Goal: Task Accomplishment & Management: Manage account settings

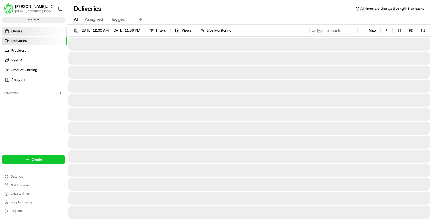
click at [50, 28] on link "Orders" at bounding box center [34, 31] width 65 height 9
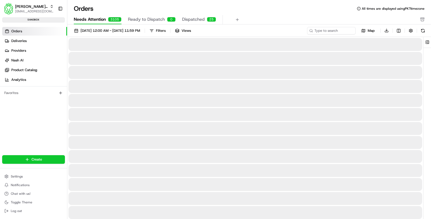
click at [91, 20] on span "Needs Attention" at bounding box center [90, 19] width 32 height 6
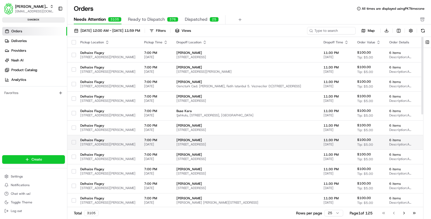
scroll to position [30, 0]
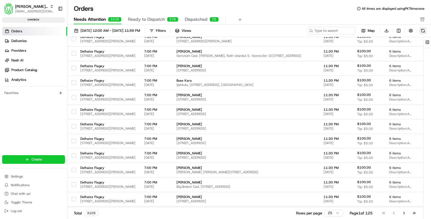
click at [420, 29] on button at bounding box center [423, 31] width 8 height 8
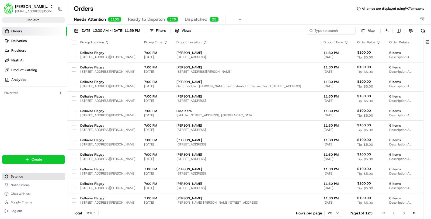
click at [14, 175] on span "Settings" at bounding box center [17, 176] width 12 height 4
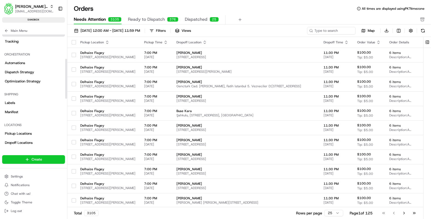
scroll to position [64, 0]
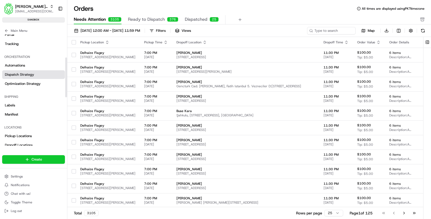
click at [29, 74] on span "Dispatch Strategy" at bounding box center [19, 74] width 29 height 5
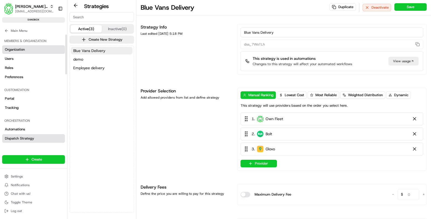
click at [39, 51] on link "Organization" at bounding box center [33, 49] width 63 height 9
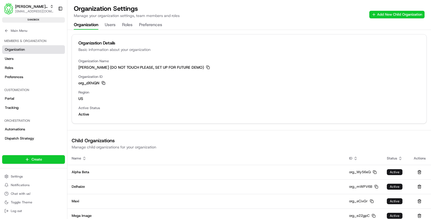
click at [103, 81] on icon "button" at bounding box center [103, 83] width 4 height 4
click at [34, 9] on span "[PERSON_NAME][EMAIL_ADDRESS][DOMAIN_NAME]" at bounding box center [34, 11] width 38 height 4
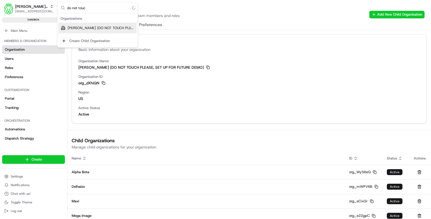
type input "do not touch"
click at [116, 102] on div "Organization Name Ahold Delhaize (DO NOT TOUCH PLEASE, SET UP FOR FUTURE DEMO) …" at bounding box center [249, 91] width 354 height 65
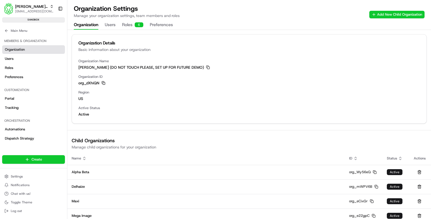
click at [104, 82] on icon "button" at bounding box center [103, 83] width 4 height 4
click at [37, 29] on button "Main Menu" at bounding box center [33, 31] width 63 height 8
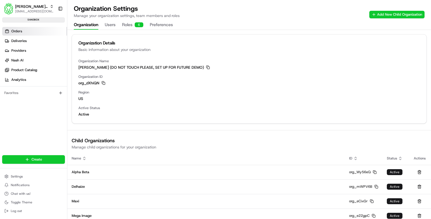
click at [45, 29] on link "Orders" at bounding box center [34, 31] width 65 height 9
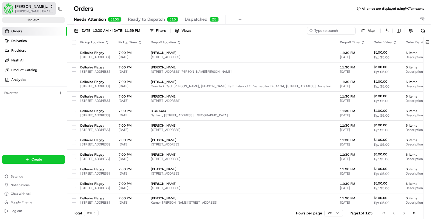
click at [27, 7] on span "[PERSON_NAME] (DO NOT TOUCH PLEASE, SET UP FOR FUTURE DEMO)" at bounding box center [31, 6] width 33 height 5
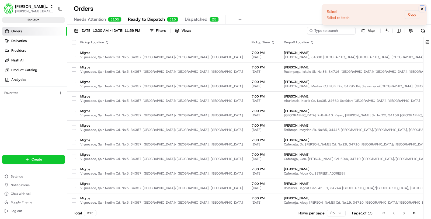
click at [424, 7] on button "Notifications (F8)" at bounding box center [422, 9] width 6 height 6
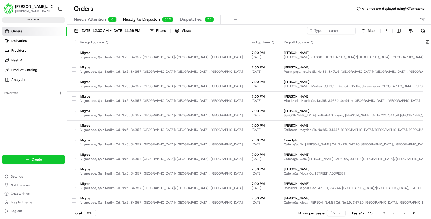
click at [106, 19] on button "Needs Attention 0" at bounding box center [95, 19] width 43 height 9
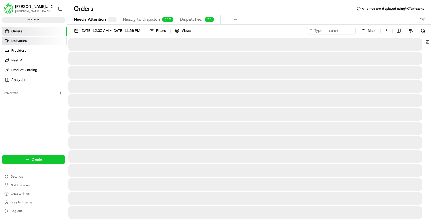
click at [43, 44] on link "Deliveries" at bounding box center [34, 41] width 65 height 9
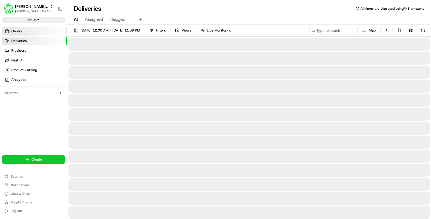
click at [37, 29] on link "Orders" at bounding box center [34, 31] width 65 height 9
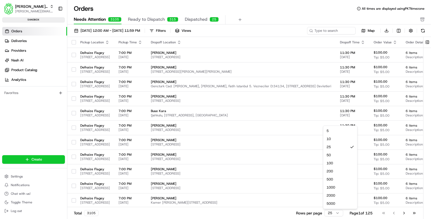
click at [334, 214] on html "[PERSON_NAME] (DO NOT TOUCH PLEASE, SET UP FOR FUTURE DEMO) [PERSON_NAME][EMAIL…" at bounding box center [215, 109] width 431 height 219
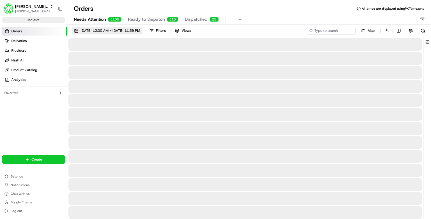
click at [120, 31] on span "[DATE] 12:00 AM - [DATE] 11:59 PM" at bounding box center [109, 30] width 59 height 5
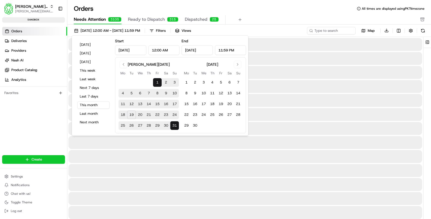
click at [158, 83] on button "1" at bounding box center [157, 82] width 9 height 9
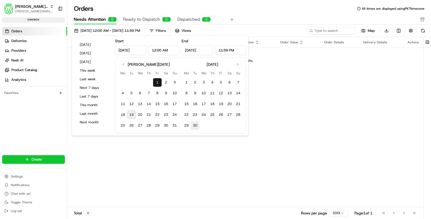
click at [194, 122] on button "30" at bounding box center [195, 125] width 9 height 9
type input "[DATE]"
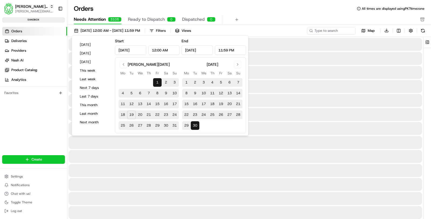
click at [263, 4] on div "Orders All times are displayed using PKT timezone" at bounding box center [248, 8] width 363 height 9
